Goal: Obtain resource: Obtain resource

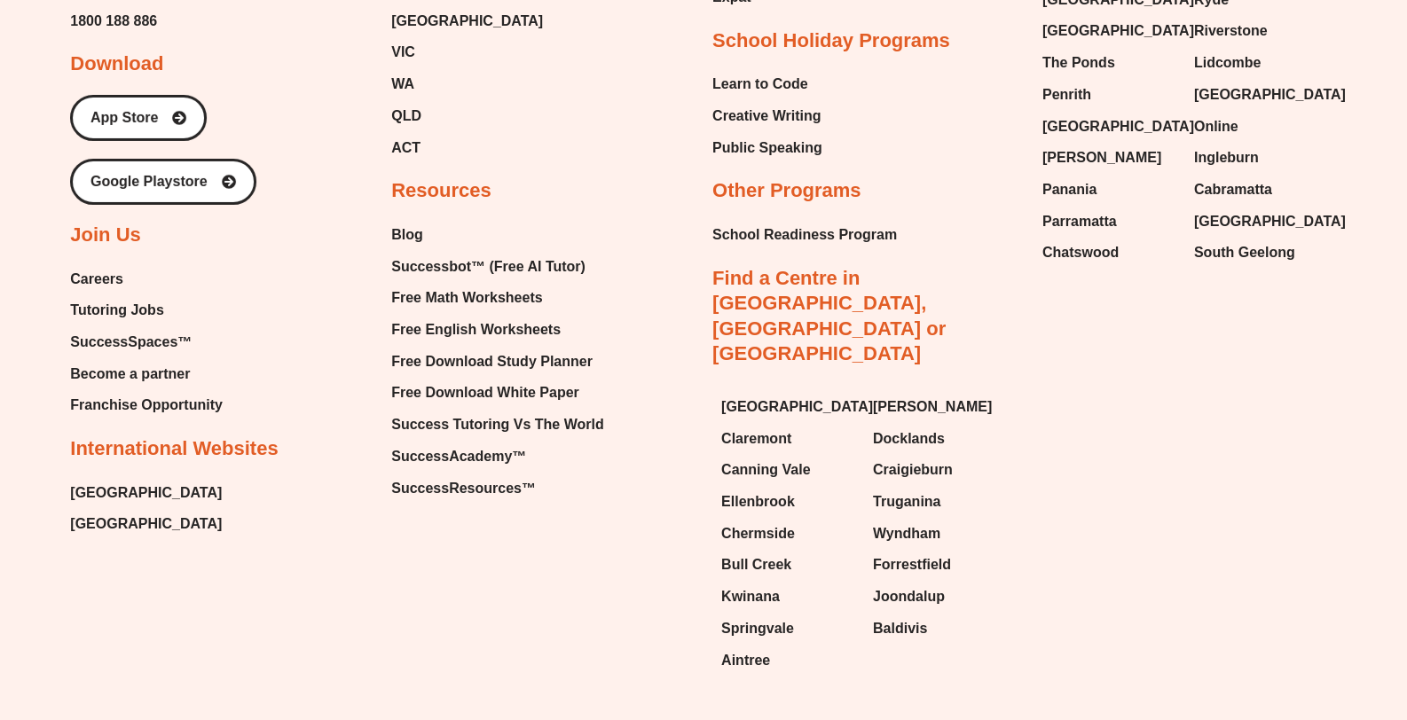
scroll to position [7664, 0]
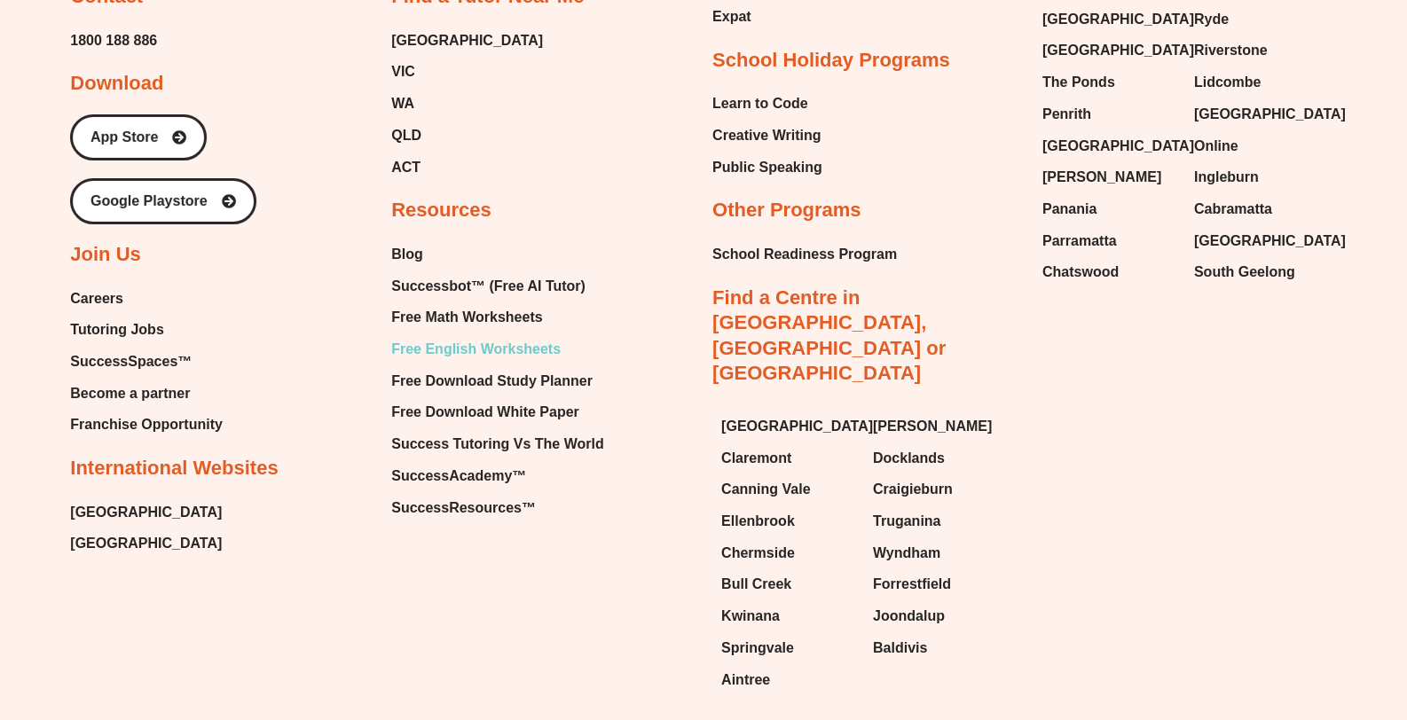
click at [527, 336] on span "Free English Worksheets" at bounding box center [475, 349] width 169 height 27
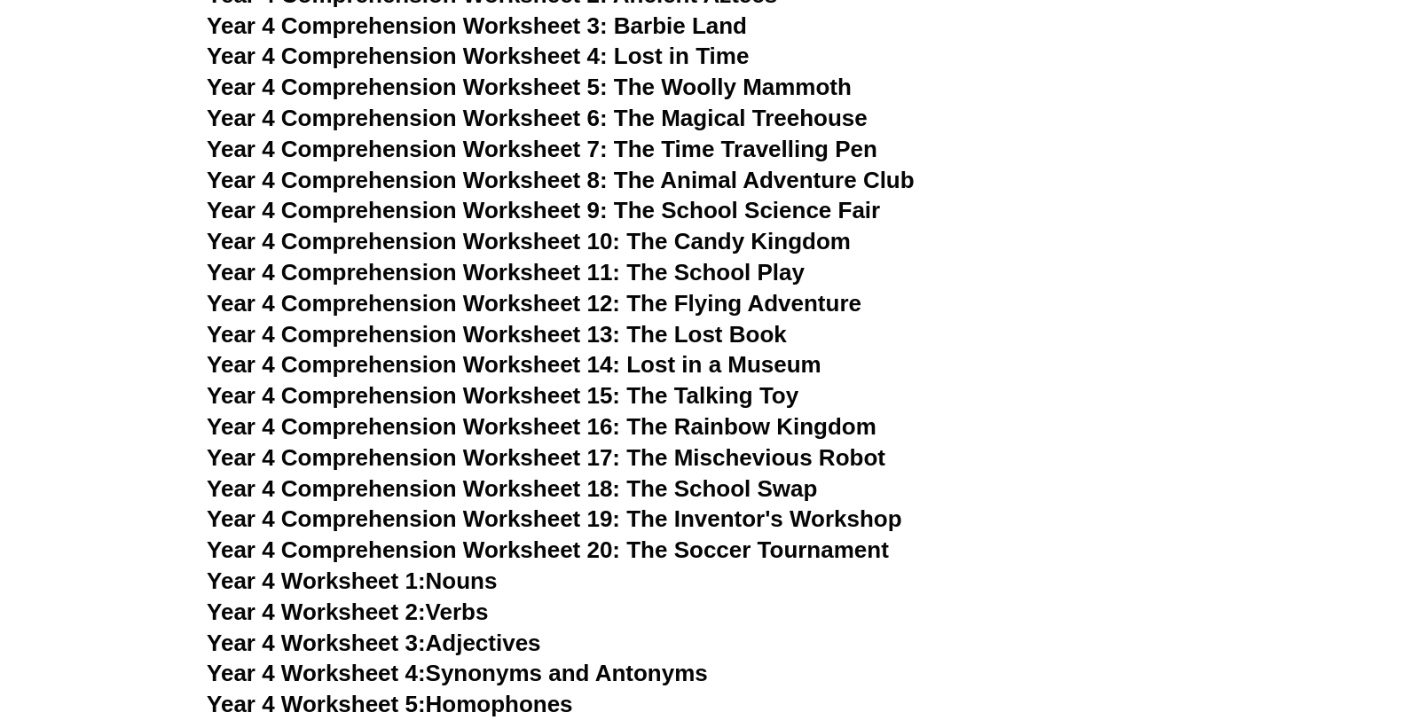
scroll to position [6482, 0]
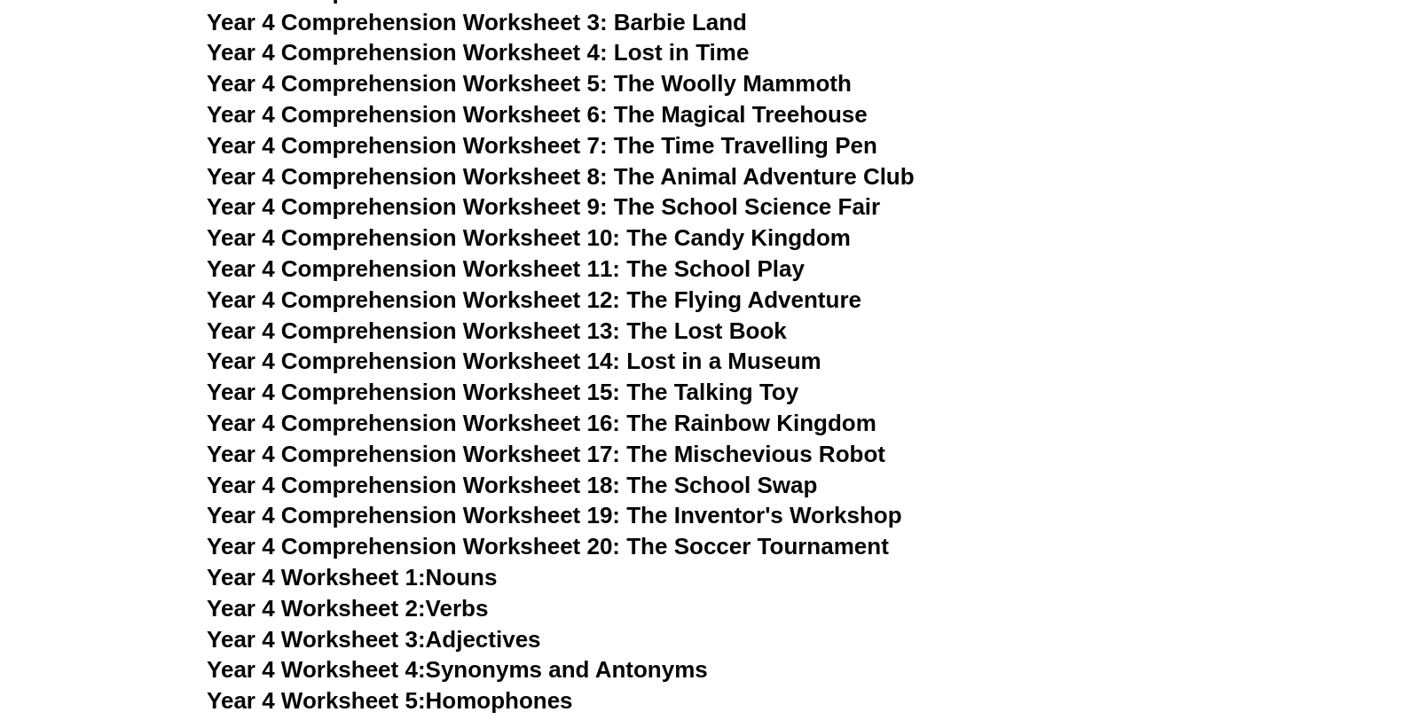
click at [700, 542] on span "Year 4 Comprehension Worksheet 20: The Soccer Tournament" at bounding box center [548, 546] width 682 height 27
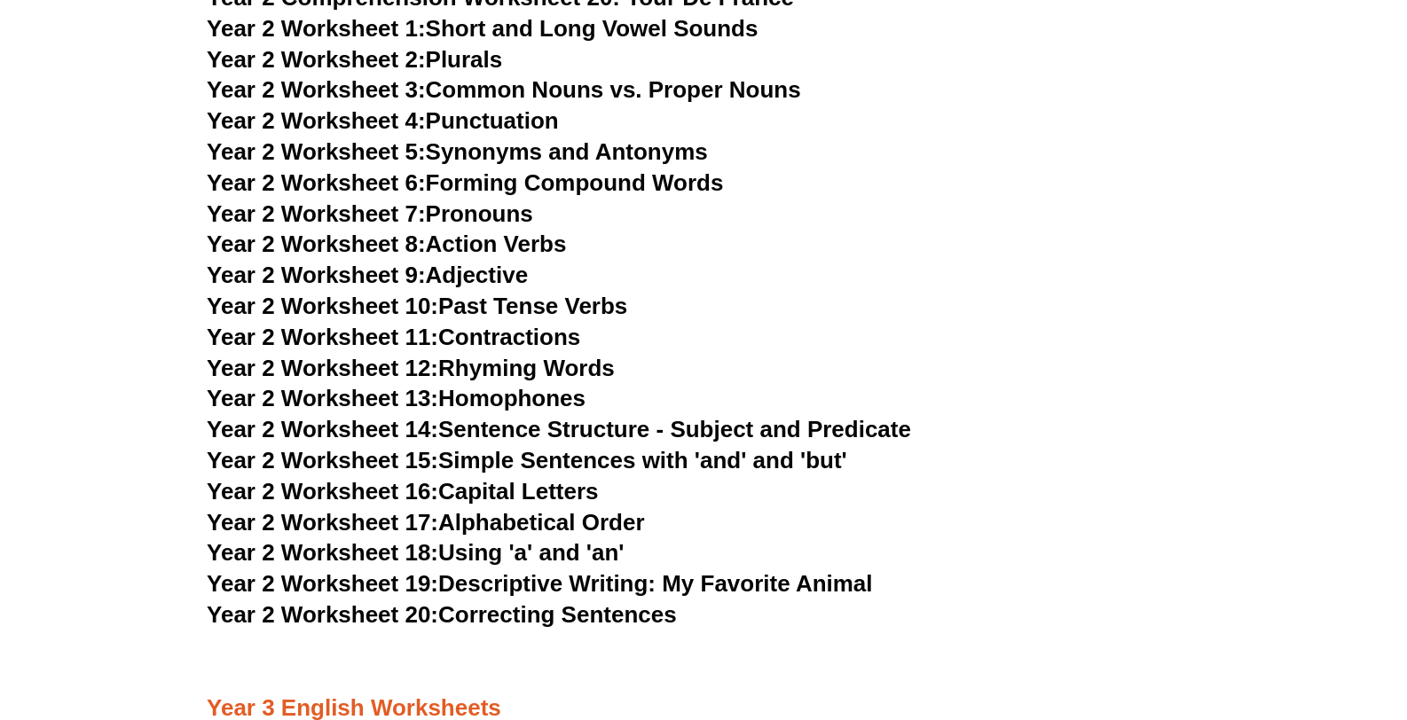
scroll to position [4386, 0]
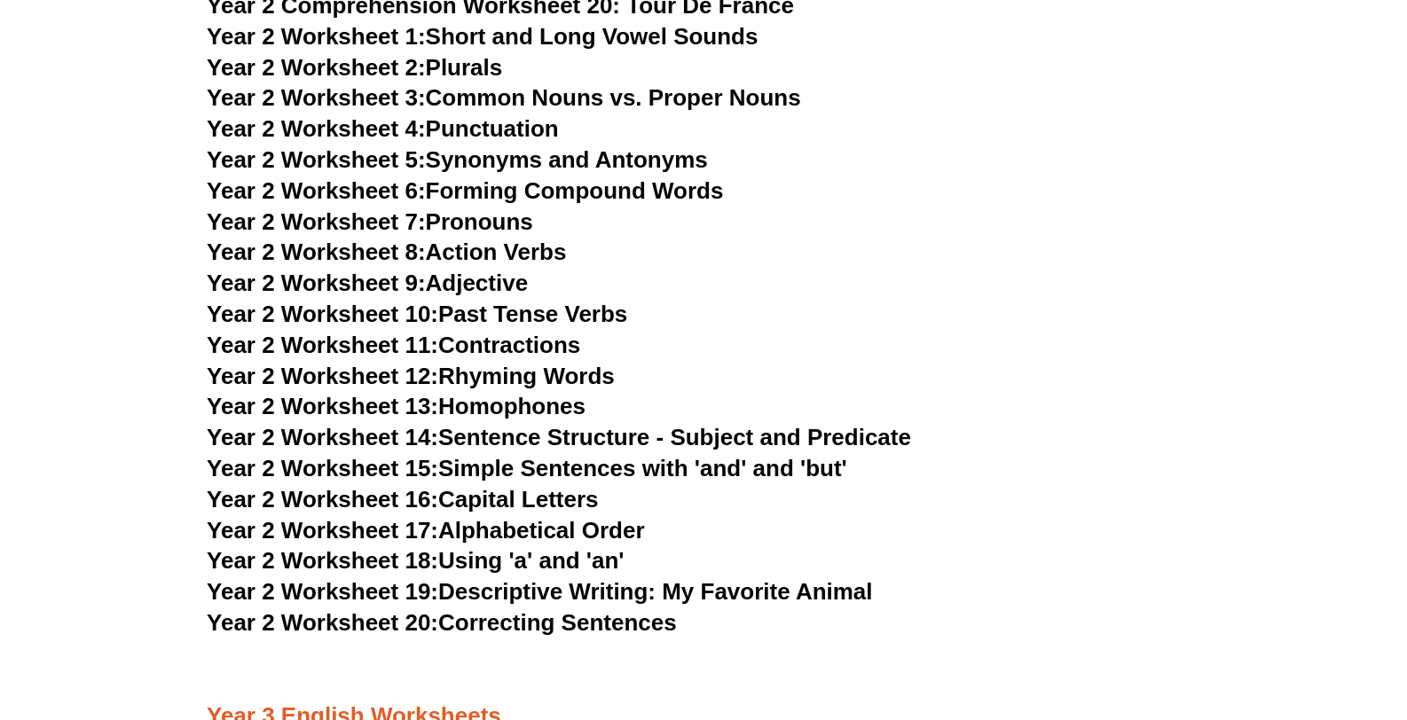
click at [529, 409] on link "Year 2 Worksheet 13: Homophones" at bounding box center [396, 406] width 379 height 27
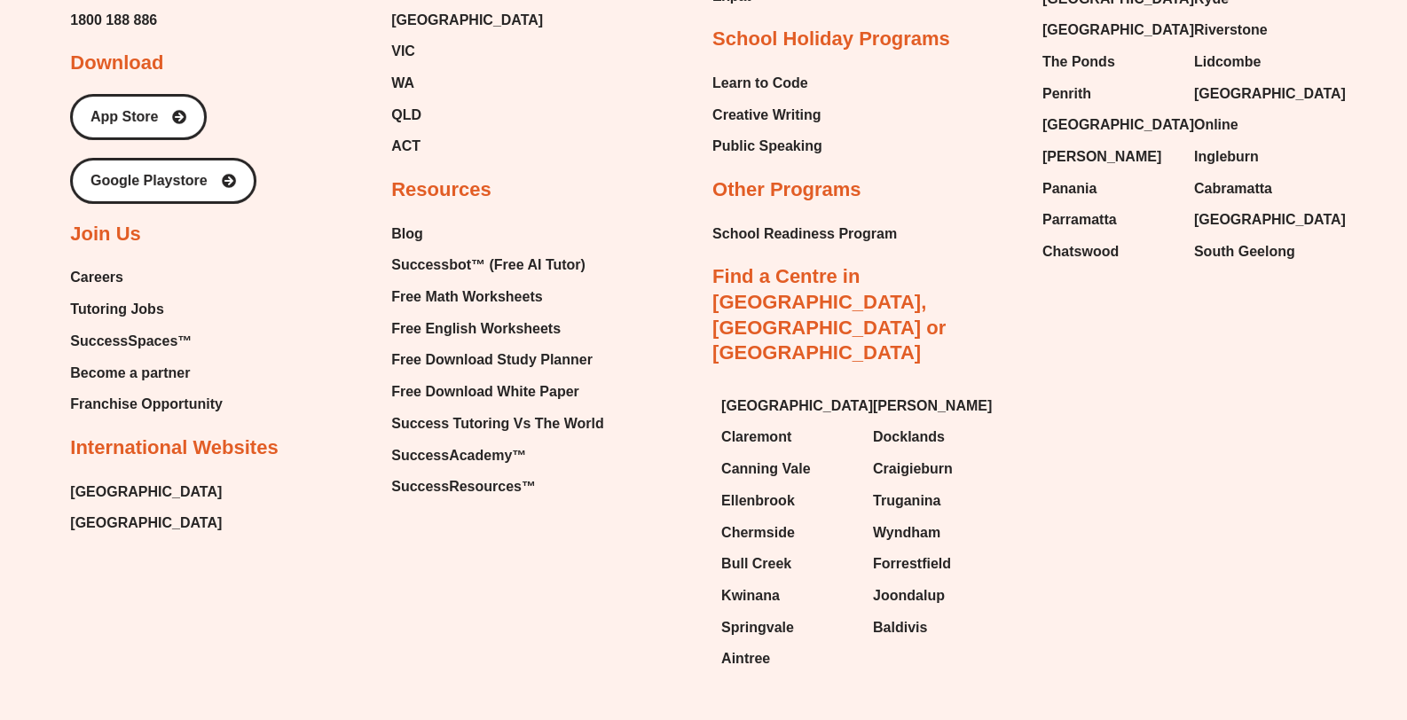
scroll to position [7720, 0]
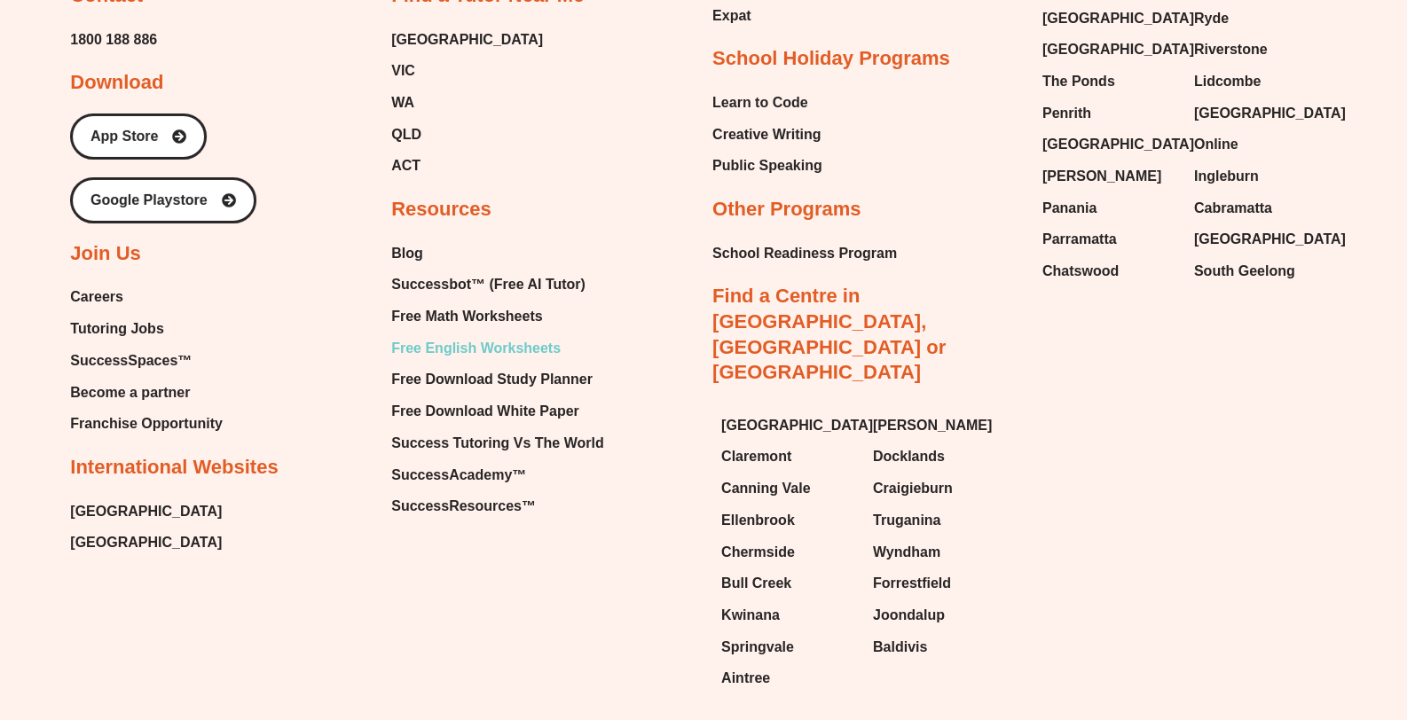
click at [522, 335] on span "Free English Worksheets" at bounding box center [475, 348] width 169 height 27
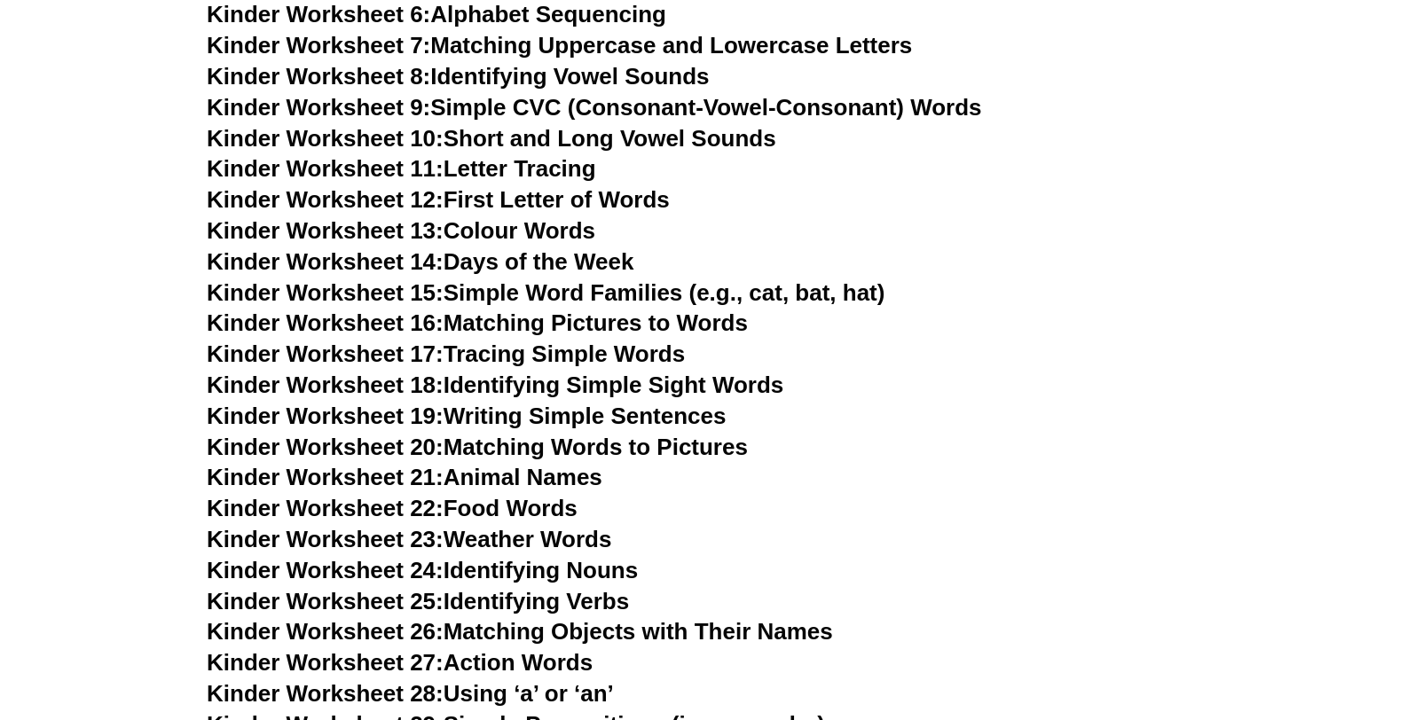
scroll to position [919, 0]
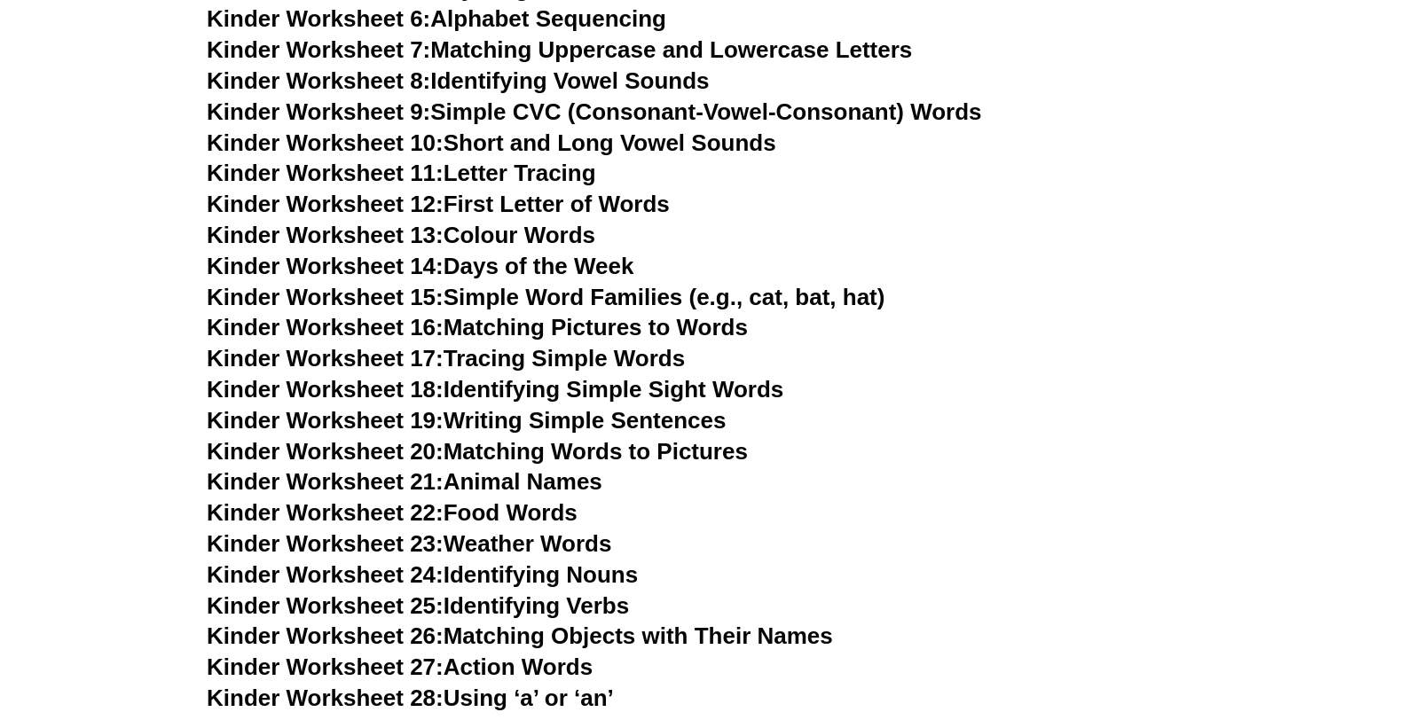
drag, startPoint x: 0, startPoint y: 0, endPoint x: 923, endPoint y: 208, distance: 946.6
click at [923, 208] on h3 "Kinder Worksheet 12: First Letter of Words" at bounding box center [703, 205] width 993 height 30
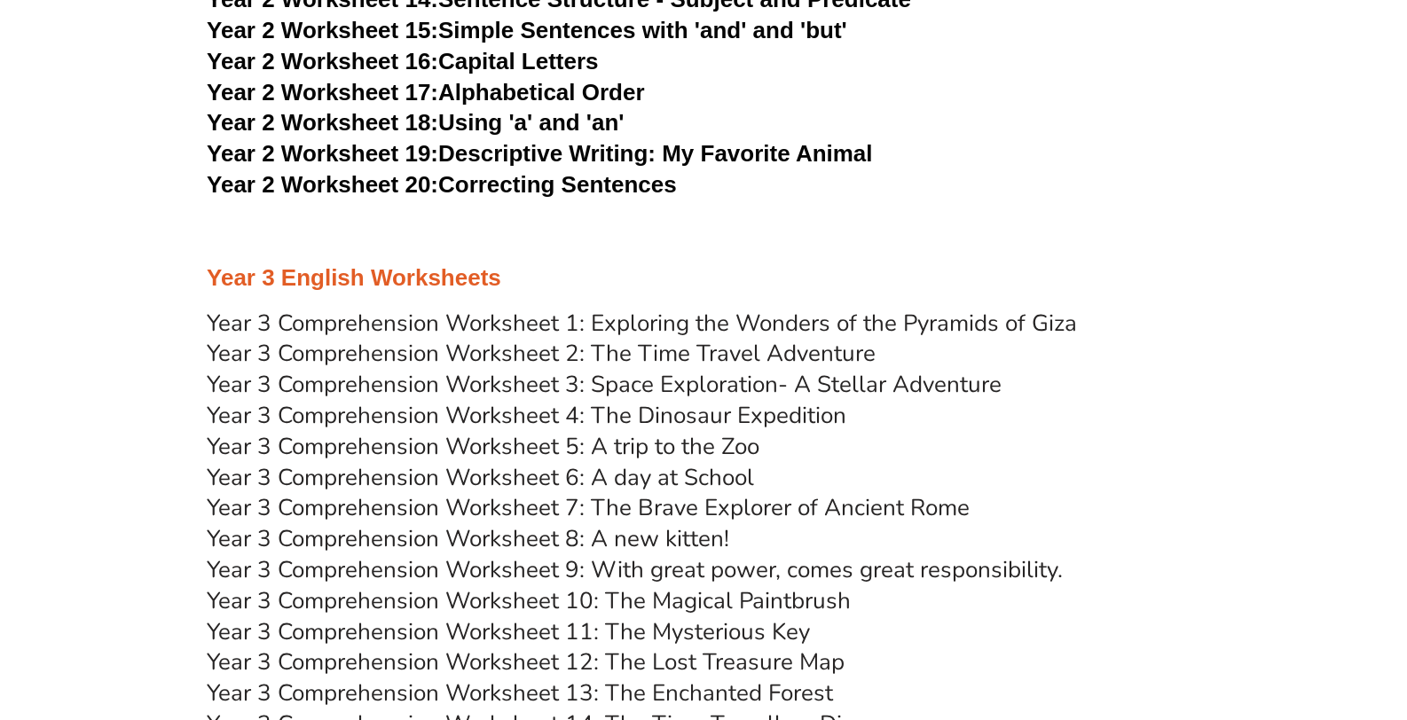
scroll to position [4822, 0]
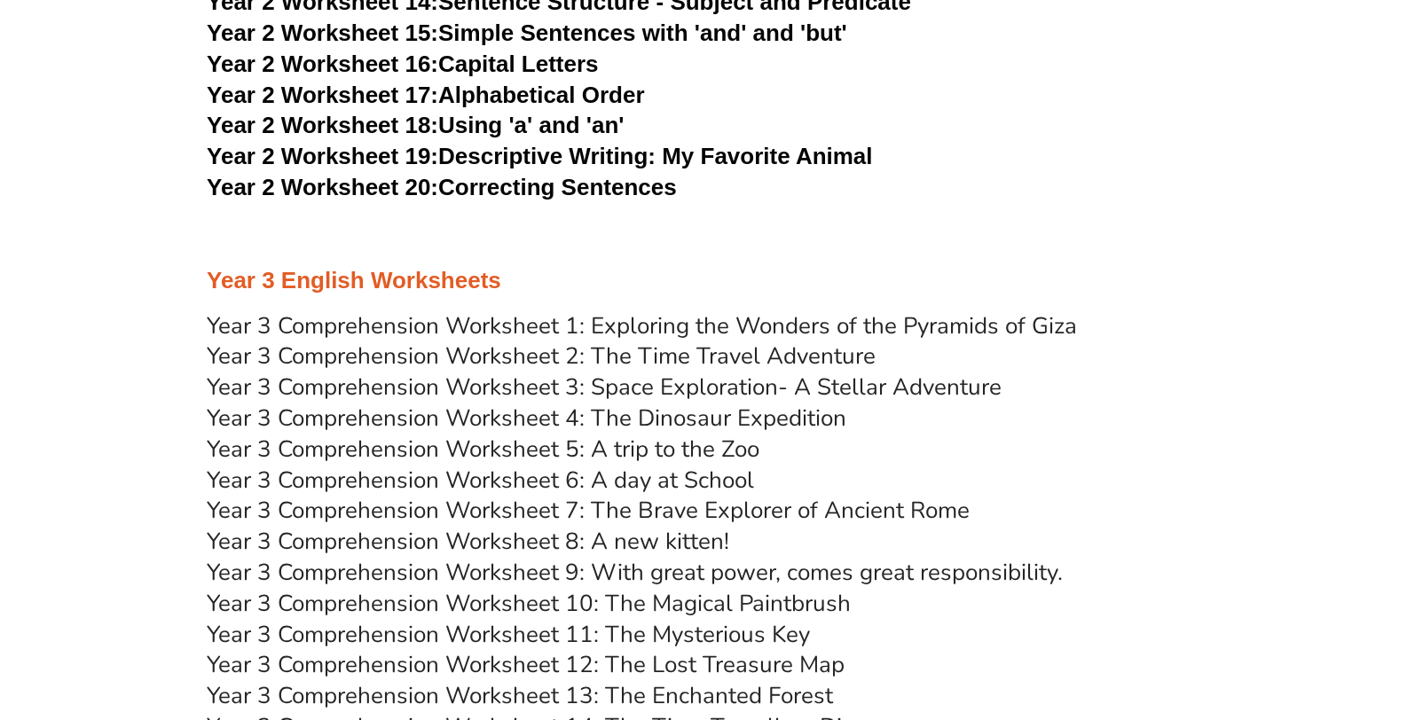
drag, startPoint x: 601, startPoint y: 119, endPoint x: 1028, endPoint y: 116, distance: 426.7
click at [1028, 116] on h3 "Year 2 Worksheet 18: Using 'a' and 'an'" at bounding box center [703, 126] width 993 height 30
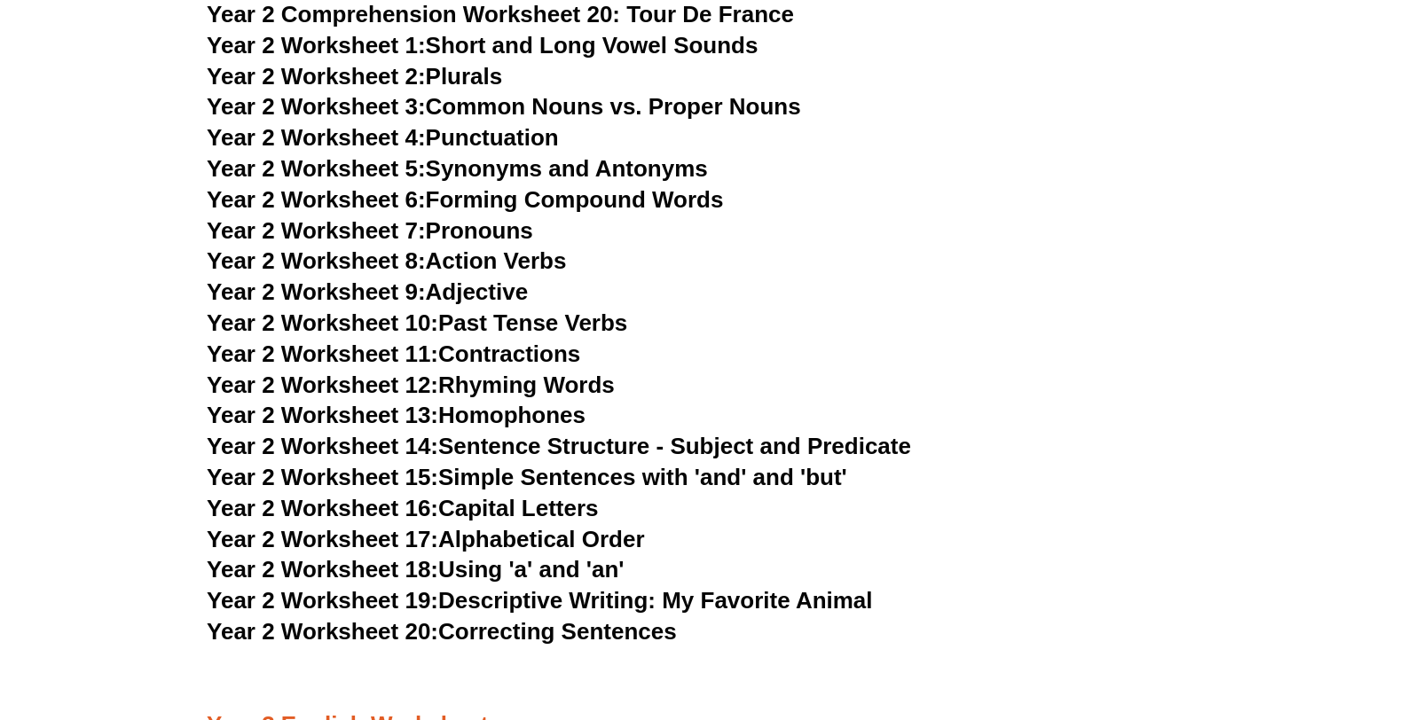
scroll to position [4014, 0]
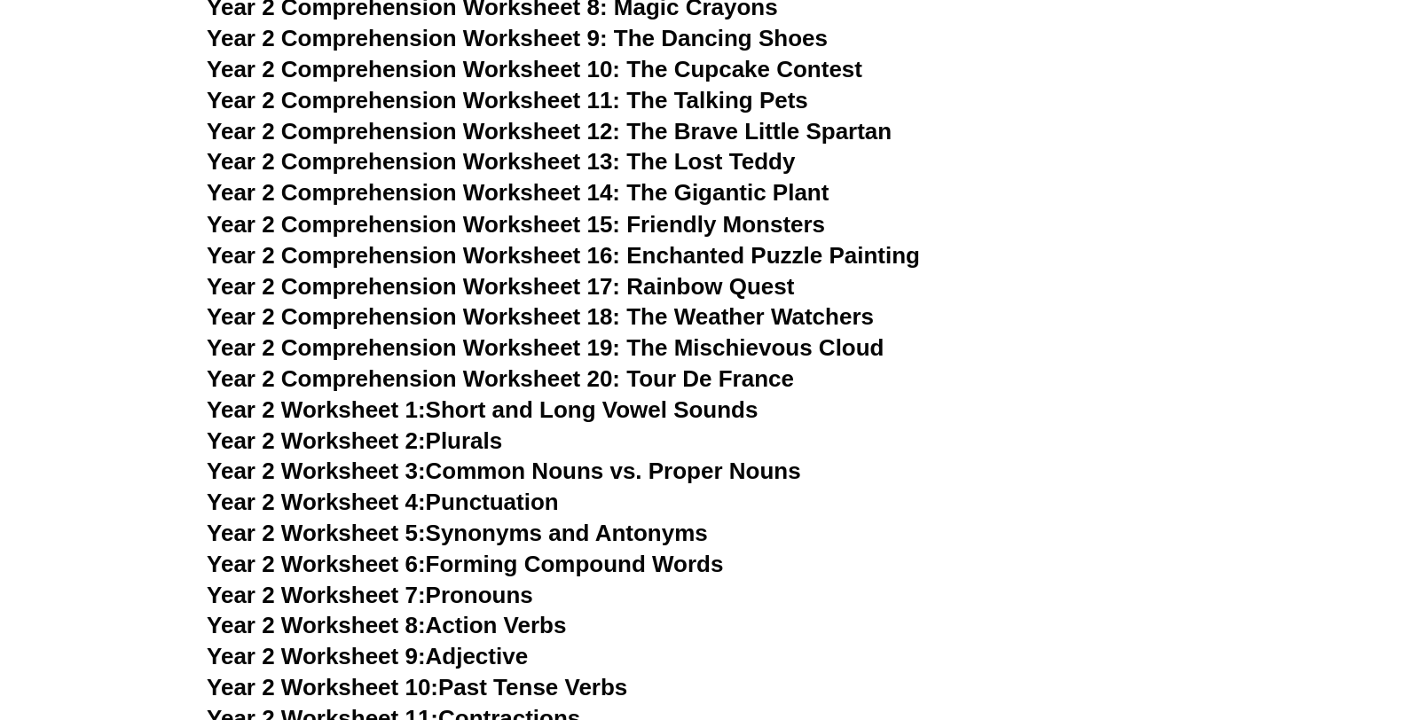
click at [723, 136] on span "Year 2 Comprehension Worksheet 12: The Brave Little Spartan" at bounding box center [549, 131] width 685 height 27
